Goal: Information Seeking & Learning: Learn about a topic

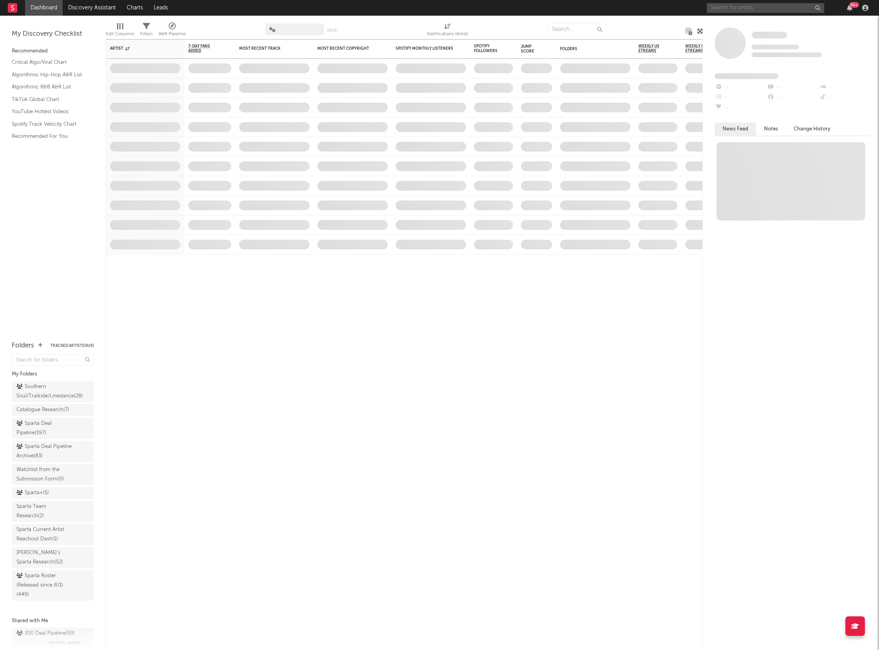
click at [716, 8] on input "text" at bounding box center [765, 8] width 117 height 10
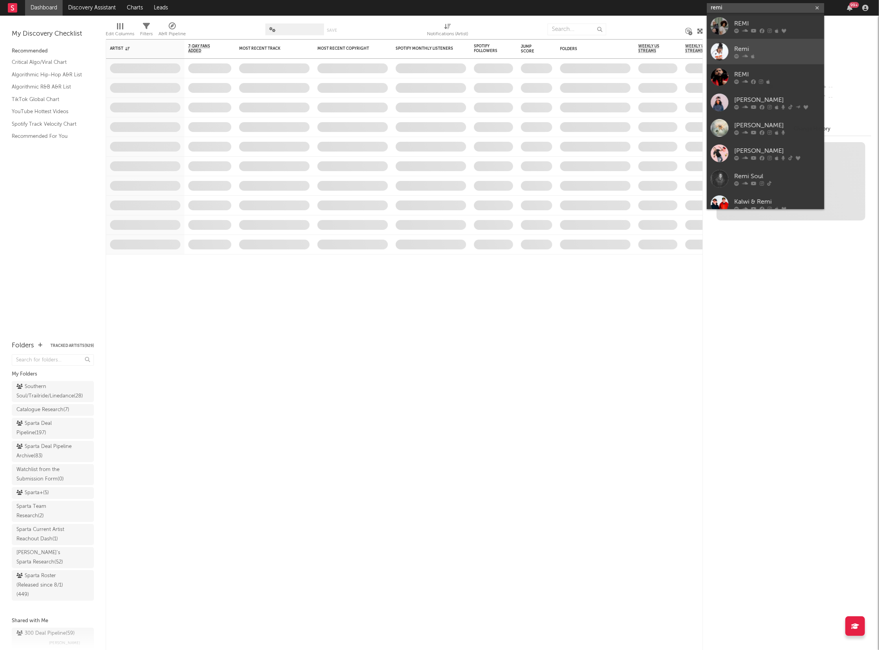
type input "remi"
click at [742, 46] on div "Remi" at bounding box center [777, 48] width 86 height 9
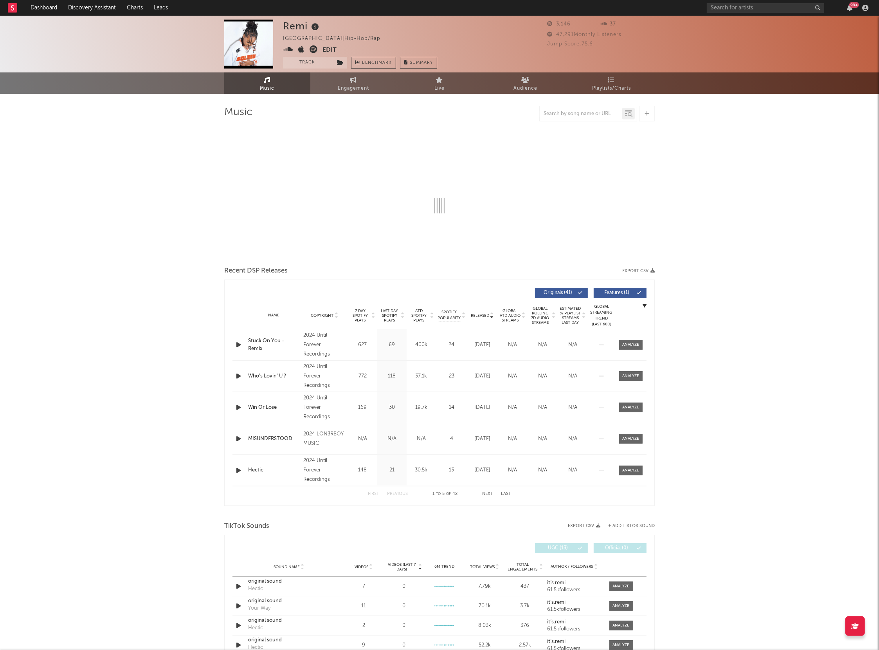
select select "6m"
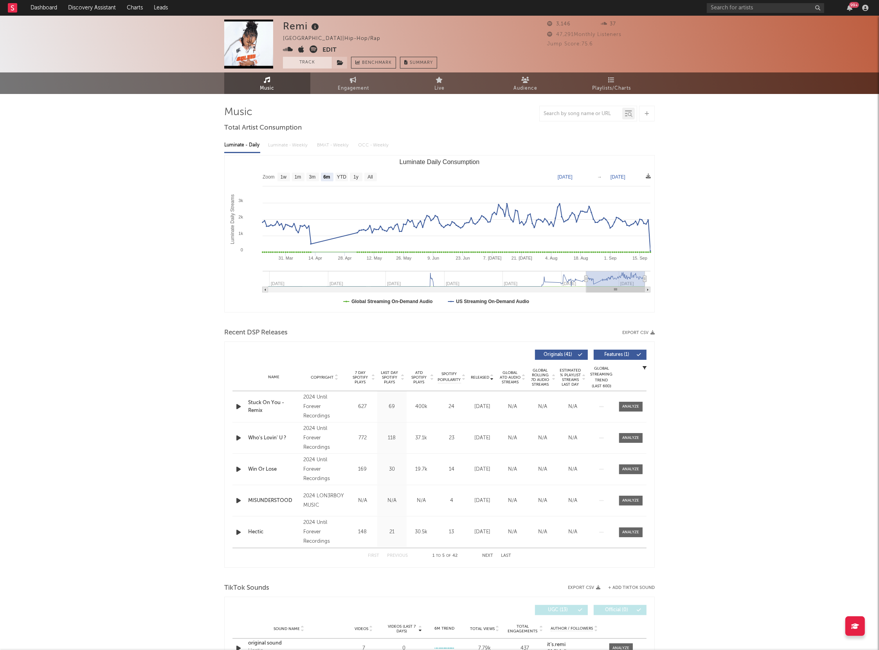
click at [306, 63] on button "Track" at bounding box center [307, 63] width 49 height 12
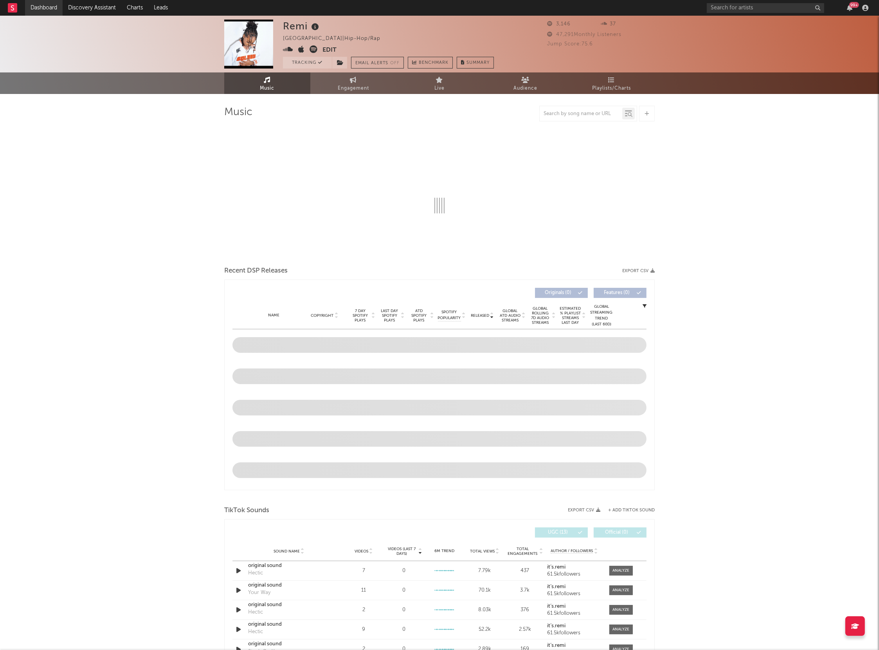
click at [46, 6] on link "Dashboard" at bounding box center [44, 8] width 38 height 16
